Goal: Entertainment & Leisure: Consume media (video, audio)

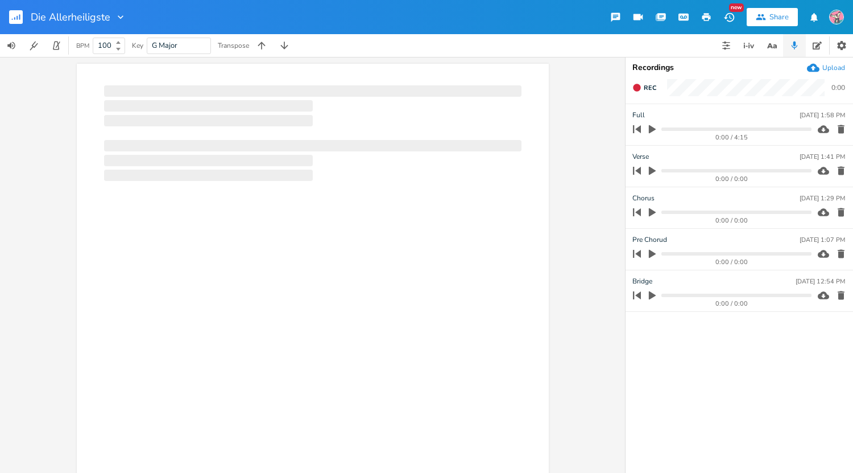
click at [648, 127] on icon "button" at bounding box center [652, 129] width 10 height 10
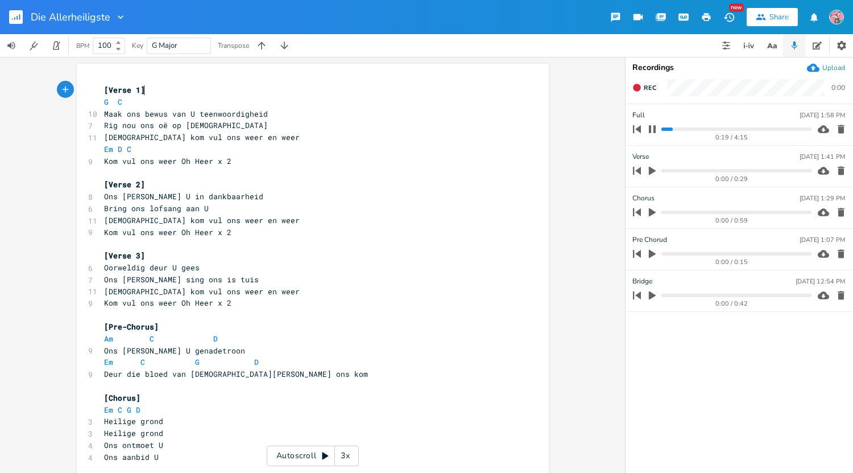
click at [675, 129] on progress at bounding box center [736, 128] width 150 height 3
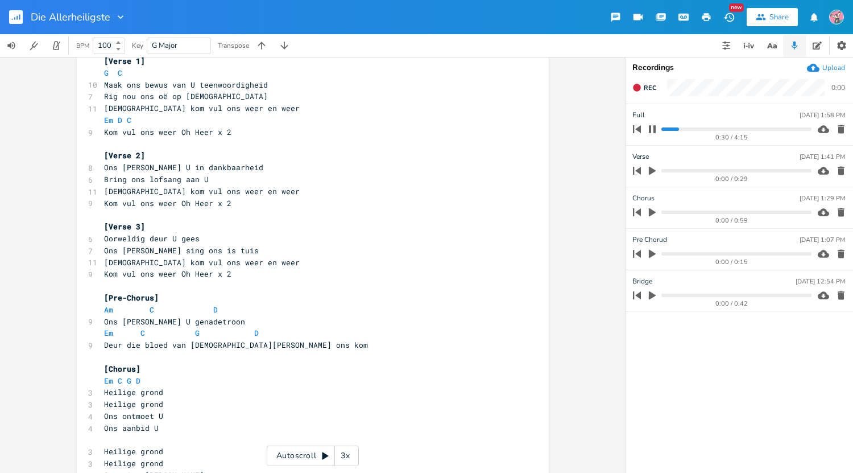
scroll to position [28, 0]
click at [682, 129] on progress at bounding box center [736, 128] width 150 height 3
click at [686, 130] on progress at bounding box center [736, 128] width 150 height 3
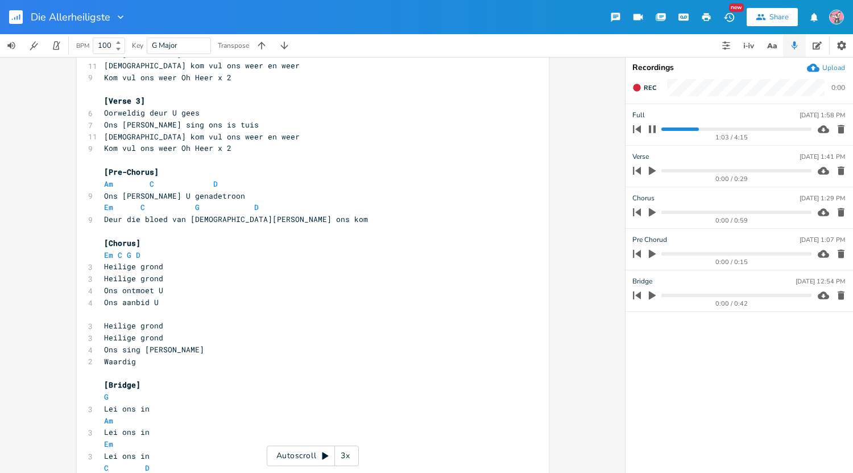
scroll to position [156, 0]
click at [332, 275] on pre "Heilige grond" at bounding box center [307, 277] width 411 height 12
click at [701, 129] on progress at bounding box center [736, 128] width 150 height 3
click at [704, 129] on progress at bounding box center [736, 128] width 150 height 3
click at [655, 130] on icon "button" at bounding box center [652, 128] width 7 height 7
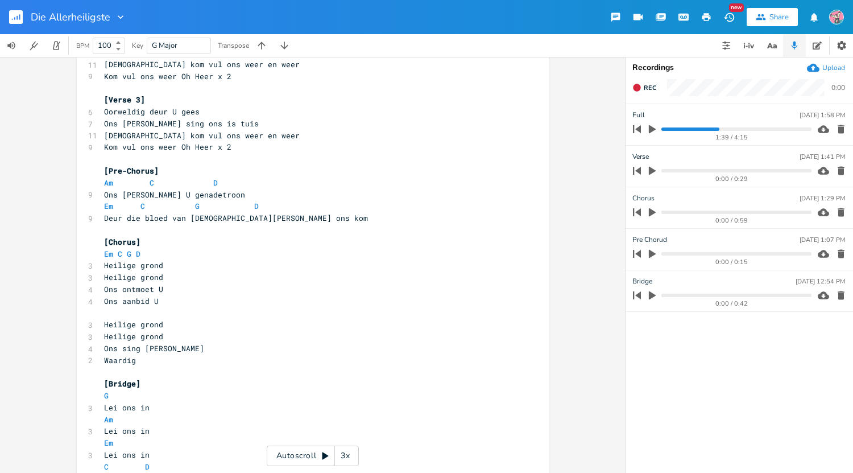
click at [713, 126] on div "1:39 / 4:15" at bounding box center [720, 129] width 183 height 18
click at [708, 130] on progress at bounding box center [736, 128] width 150 height 3
click at [653, 130] on icon "button" at bounding box center [652, 129] width 7 height 9
click at [653, 130] on icon "button" at bounding box center [652, 129] width 9 height 9
click at [653, 130] on icon "button" at bounding box center [652, 129] width 7 height 9
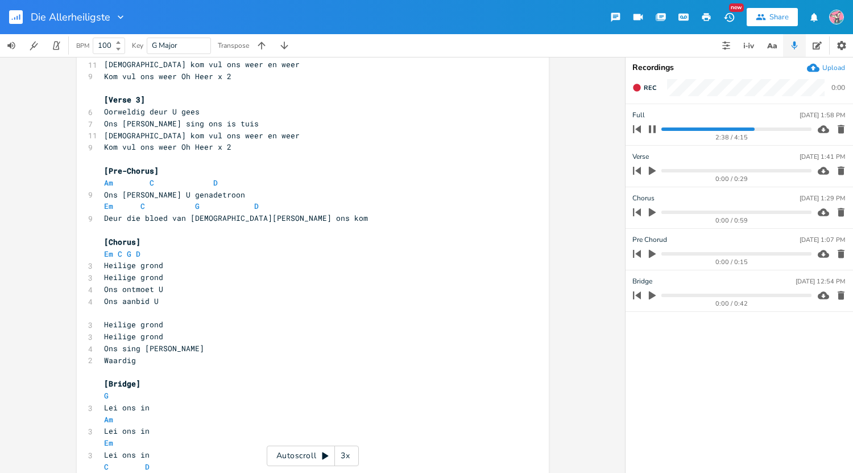
click at [744, 130] on progress at bounding box center [736, 128] width 150 height 3
click at [733, 126] on div "2:21 / 4:15" at bounding box center [720, 129] width 183 height 18
click at [730, 127] on progress at bounding box center [736, 128] width 150 height 3
click at [722, 128] on progress at bounding box center [736, 128] width 150 height 3
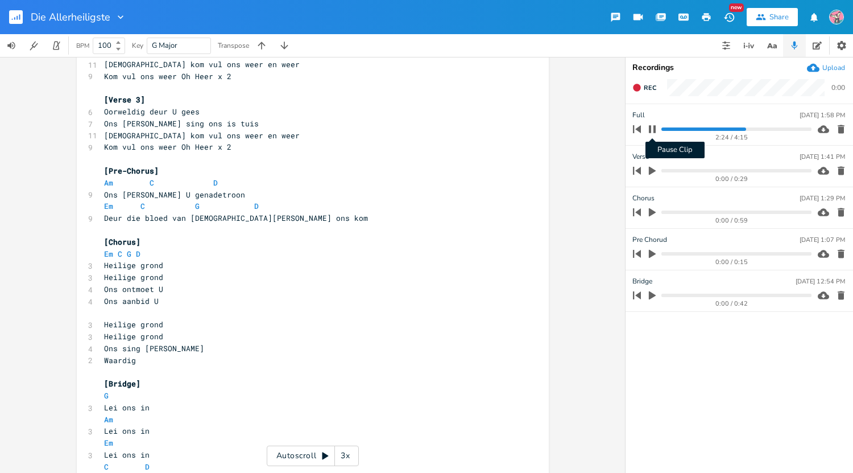
click at [656, 129] on icon "button" at bounding box center [652, 129] width 9 height 9
click at [650, 127] on icon "button" at bounding box center [652, 129] width 7 height 9
click at [651, 130] on icon "button" at bounding box center [652, 128] width 7 height 7
click at [651, 130] on icon "button" at bounding box center [652, 129] width 7 height 9
click at [728, 127] on progress at bounding box center [736, 128] width 150 height 3
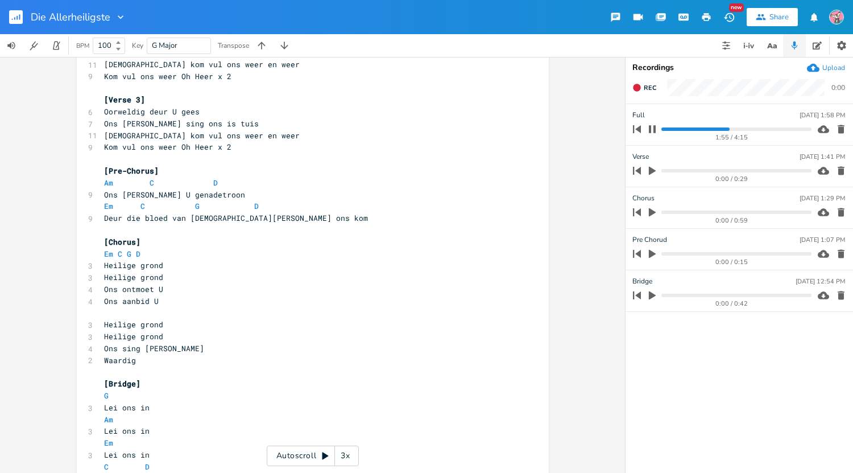
click at [711, 129] on progress at bounding box center [736, 128] width 150 height 3
